Goal: Find specific page/section: Find specific page/section

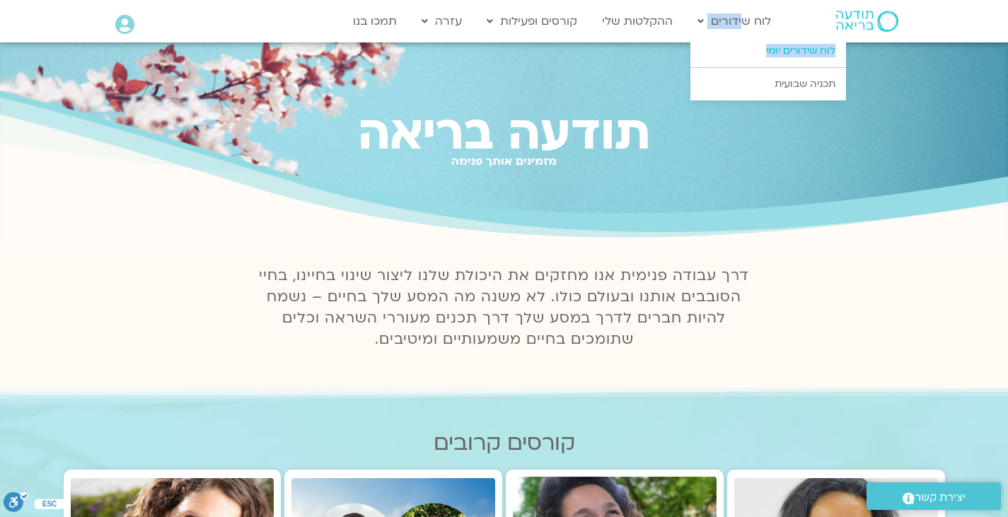
drag, startPoint x: 743, startPoint y: 27, endPoint x: 745, endPoint y: 54, distance: 27.6
click at [745, 35] on li "לוח שידורים לוח שידורים יומי תכניה שבועית" at bounding box center [734, 21] width 88 height 27
click at [745, 54] on link "לוח שידורים יומי" at bounding box center [768, 51] width 156 height 33
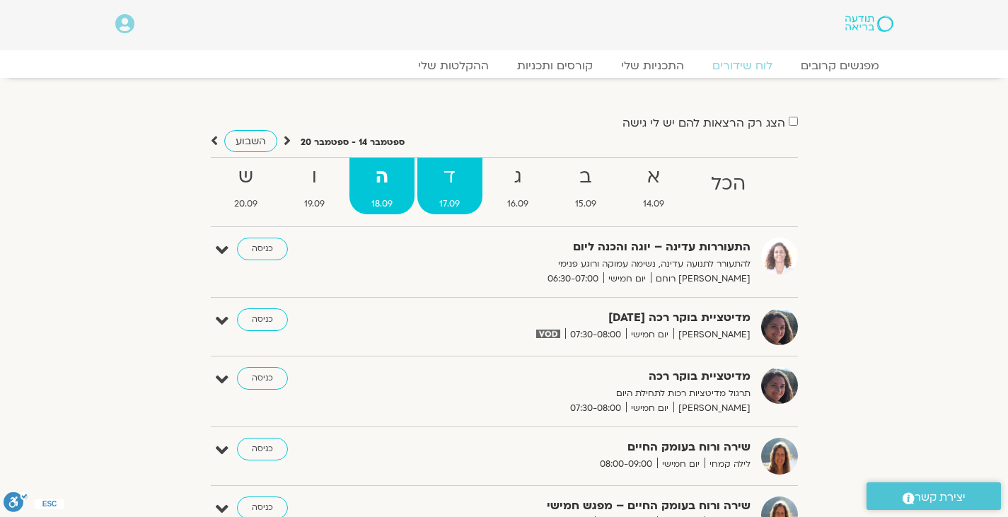
click at [456, 204] on span "17.09" at bounding box center [449, 204] width 64 height 15
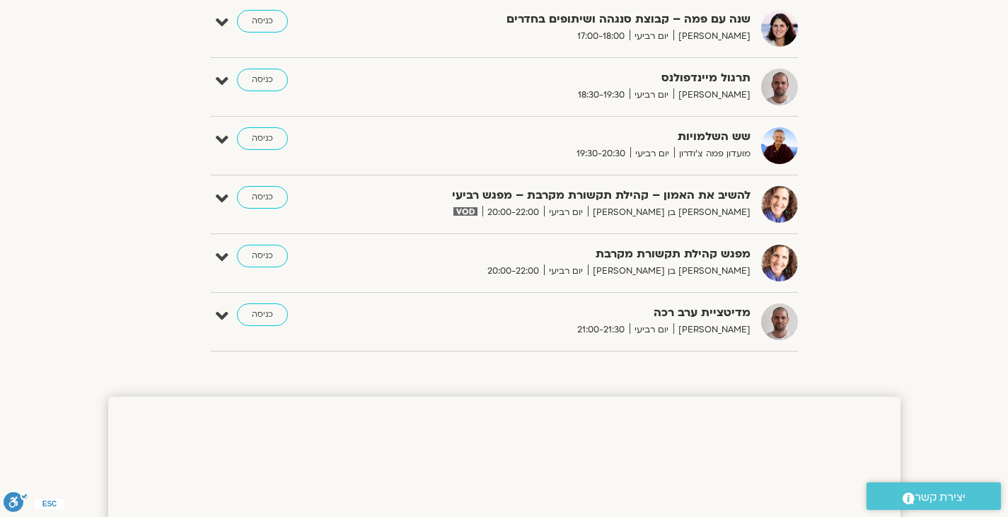
scroll to position [1203, 0]
click at [556, 192] on strong "להשיב את האמון – קהילת תקשורת מקרבת – מפגש רביעי" at bounding box center [577, 194] width 346 height 19
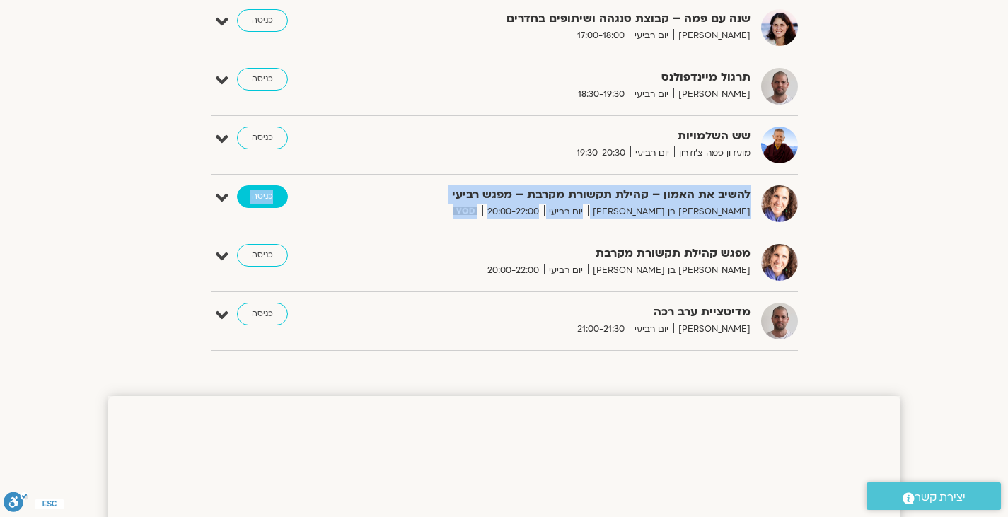
drag, startPoint x: 556, startPoint y: 192, endPoint x: 269, endPoint y: 193, distance: 286.4
click at [269, 193] on div "להשיב את האמון – קהילת תקשורת מקרבת – מפגש רביעי שאנייה כהן בן חיים יום רביעי 2…" at bounding box center [515, 203] width 566 height 37
click at [269, 193] on link "כניסה" at bounding box center [262, 196] width 51 height 23
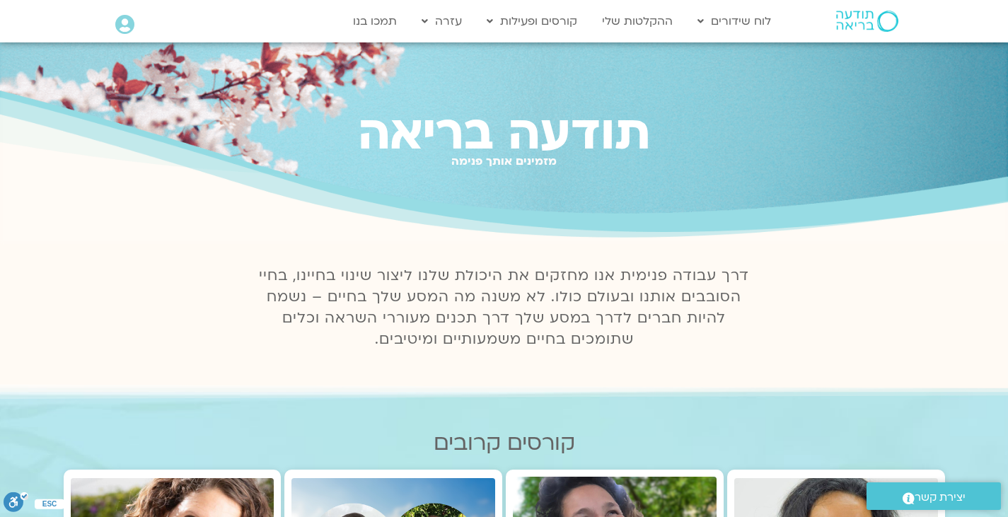
click at [855, 22] on img at bounding box center [867, 21] width 62 height 21
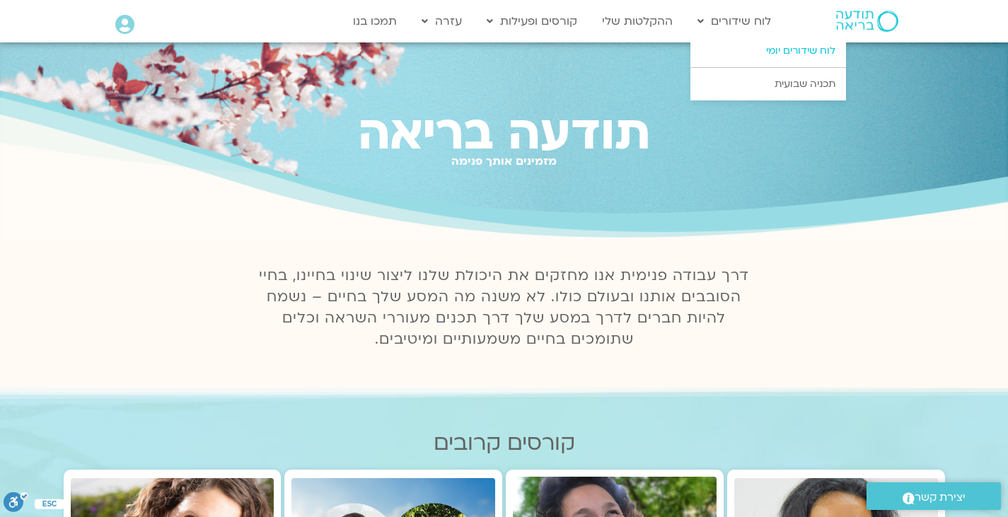
click at [764, 42] on link "לוח שידורים יומי" at bounding box center [768, 51] width 156 height 33
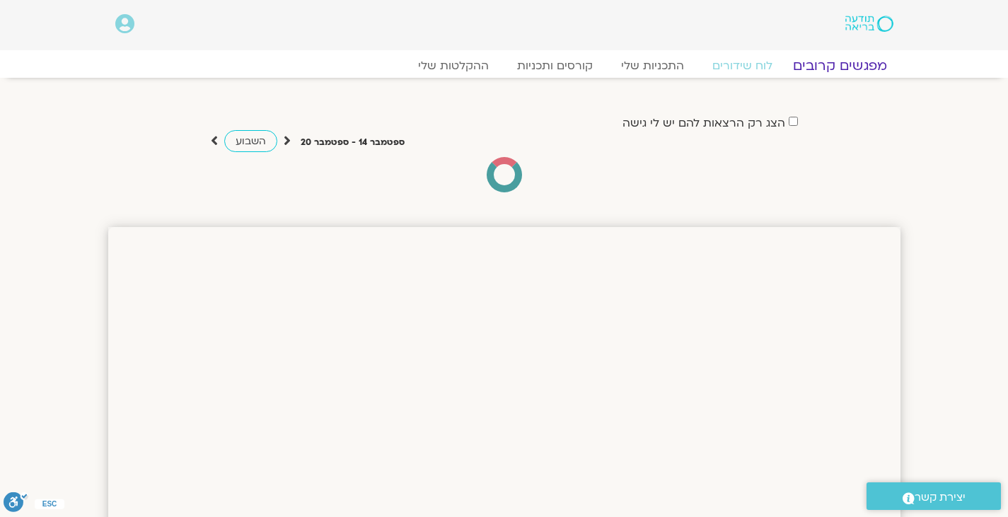
click at [845, 69] on link "מפגשים קרובים" at bounding box center [839, 65] width 128 height 17
click at [857, 65] on link "מפגשים קרובים" at bounding box center [839, 65] width 128 height 17
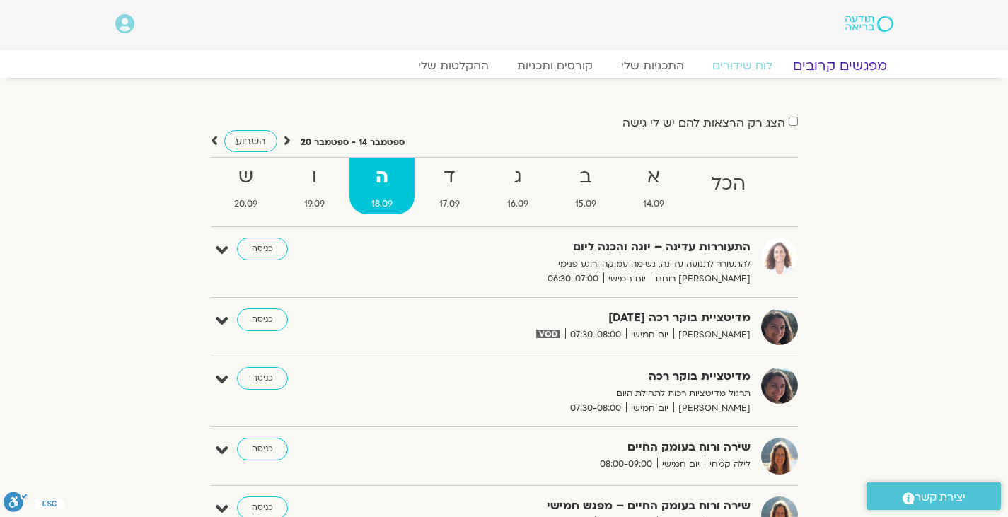
click at [827, 57] on link "מפגשים קרובים" at bounding box center [839, 65] width 128 height 17
click at [829, 63] on link "מפגשים קרובים" at bounding box center [839, 65] width 128 height 17
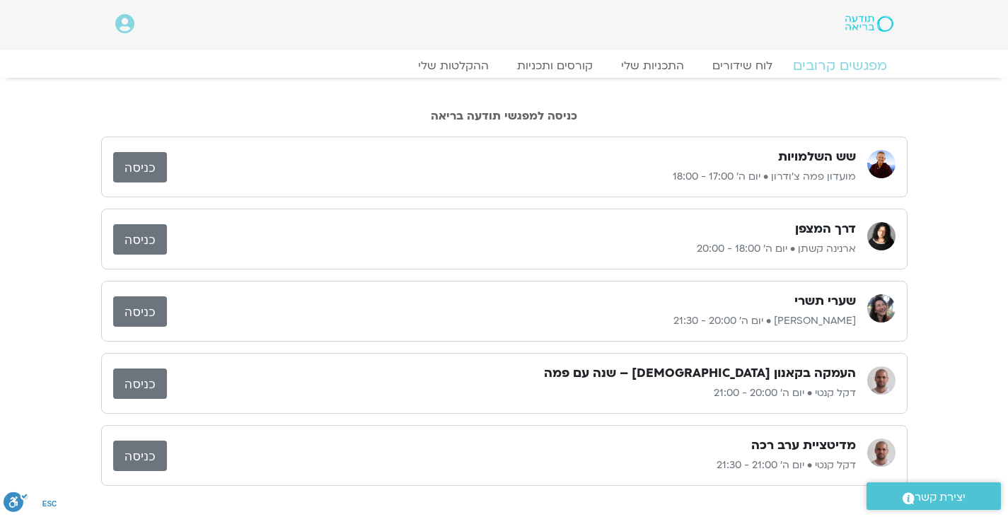
click at [829, 63] on link "מפגשים קרובים" at bounding box center [839, 65] width 128 height 17
click at [147, 233] on link "כניסה" at bounding box center [140, 239] width 54 height 30
